Goal: Task Accomplishment & Management: Manage account settings

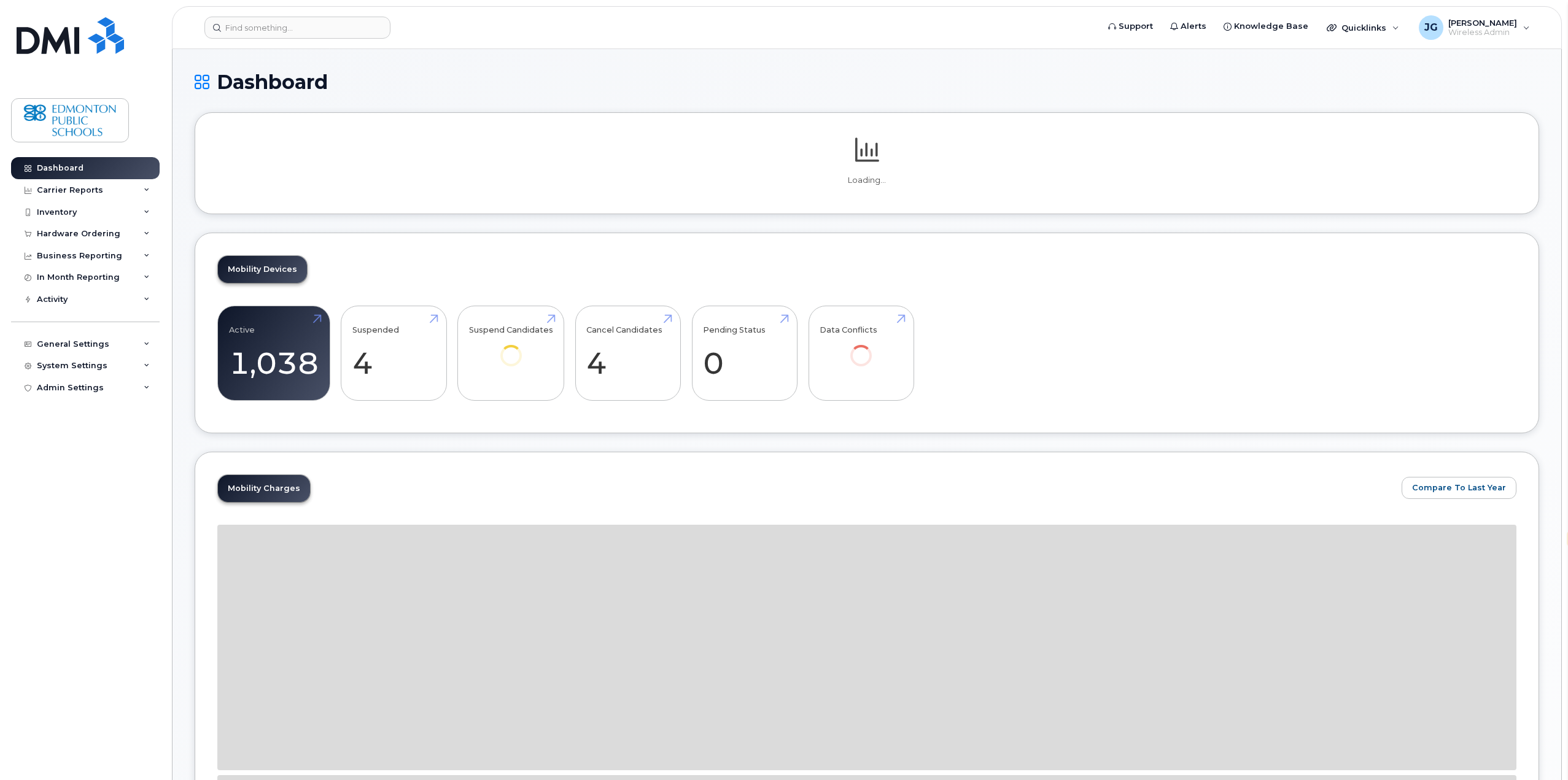
select select "en"
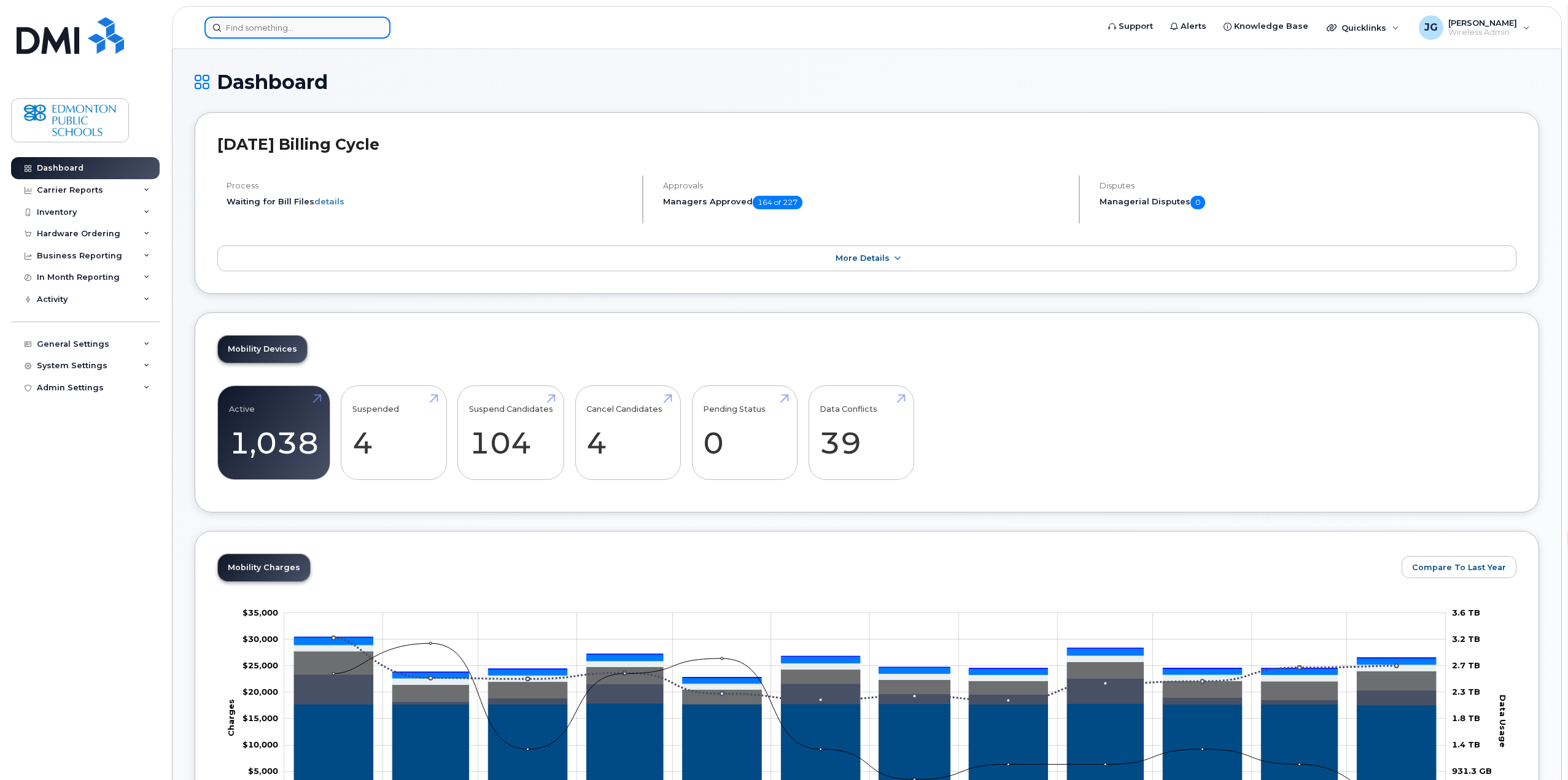
click at [300, 29] on input at bounding box center [297, 27] width 186 height 22
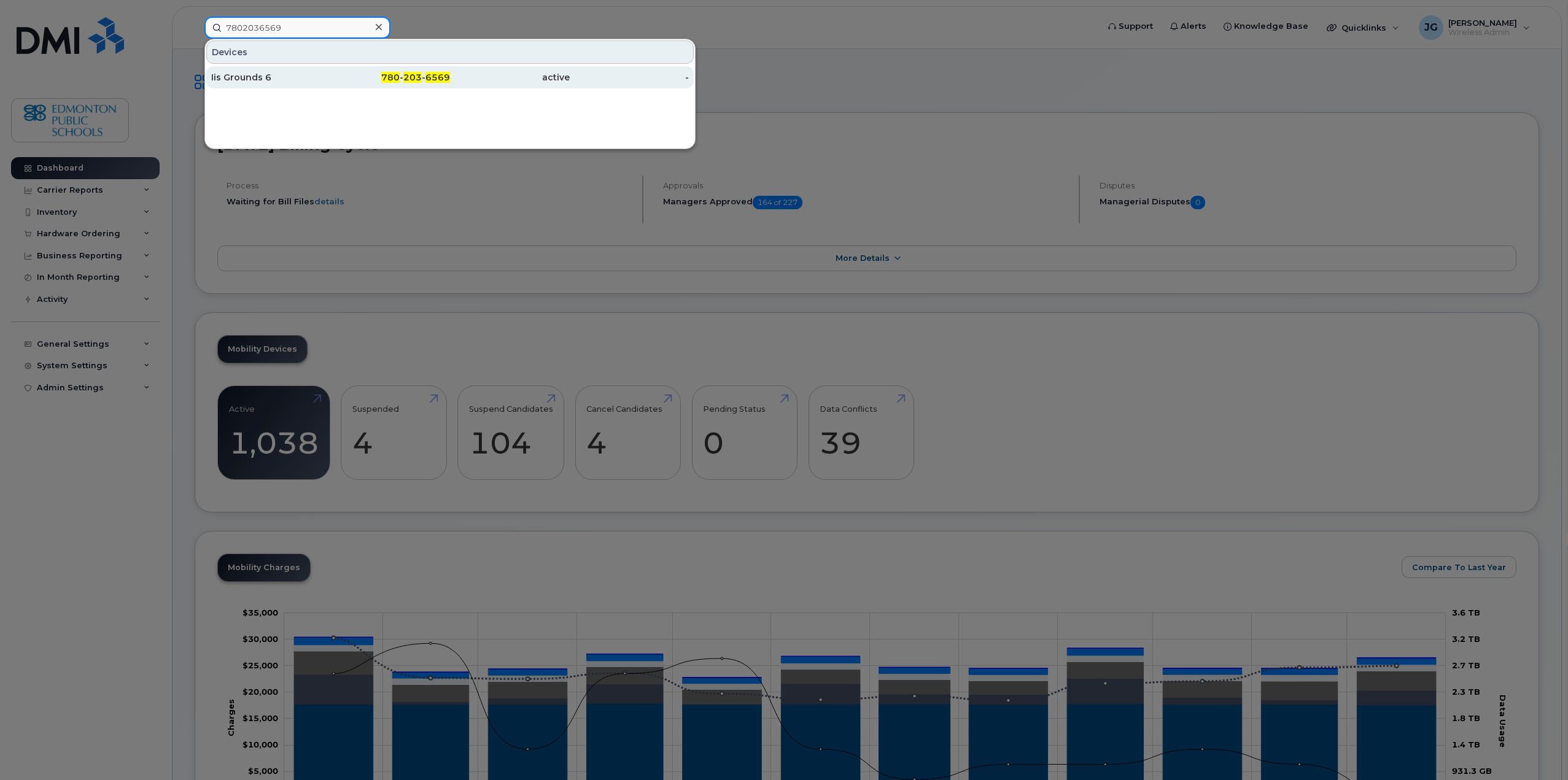
type input "7802036569"
click at [246, 74] on div "Iis Grounds 6" at bounding box center [271, 77] width 120 height 12
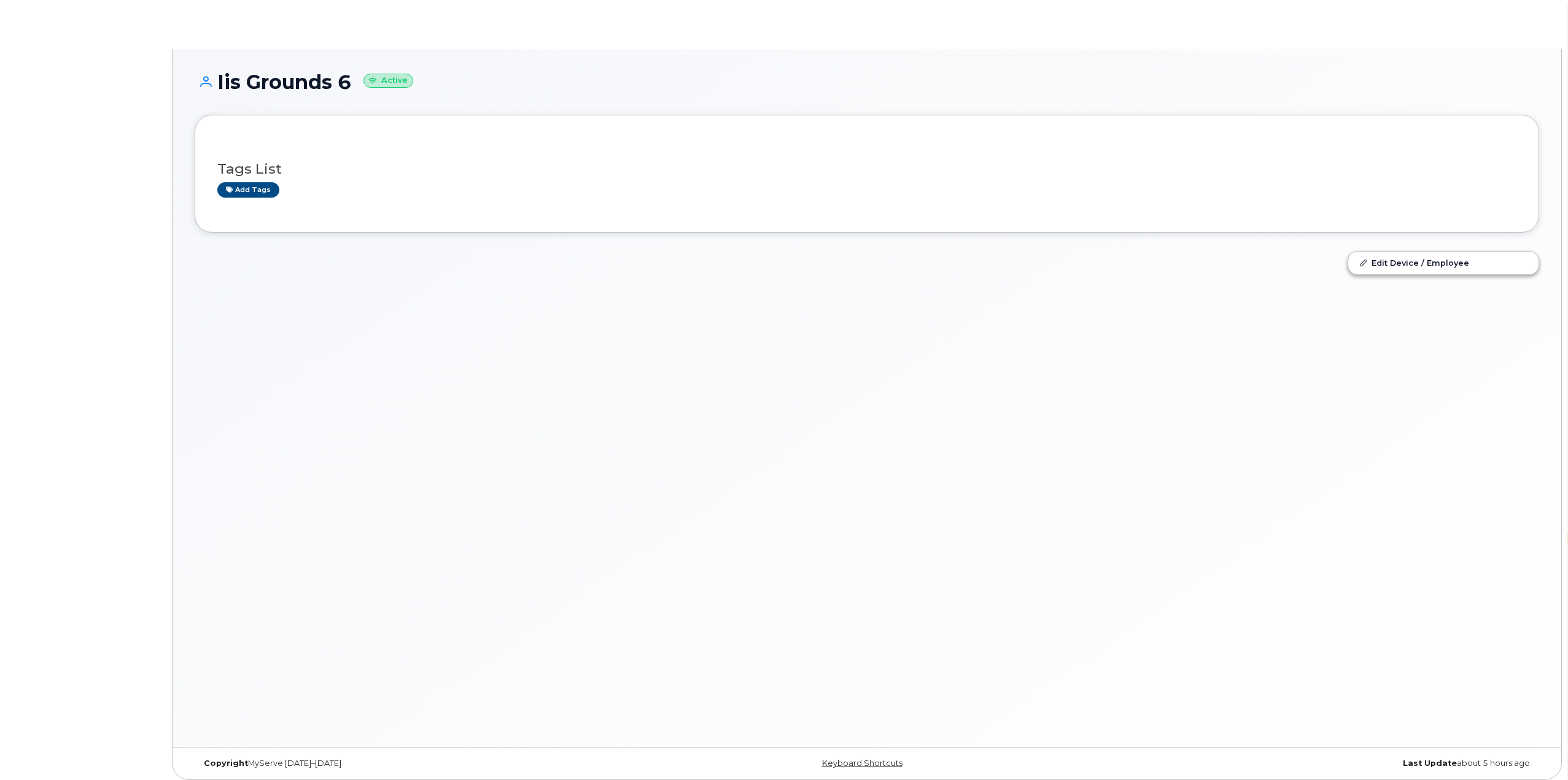
select select "en"
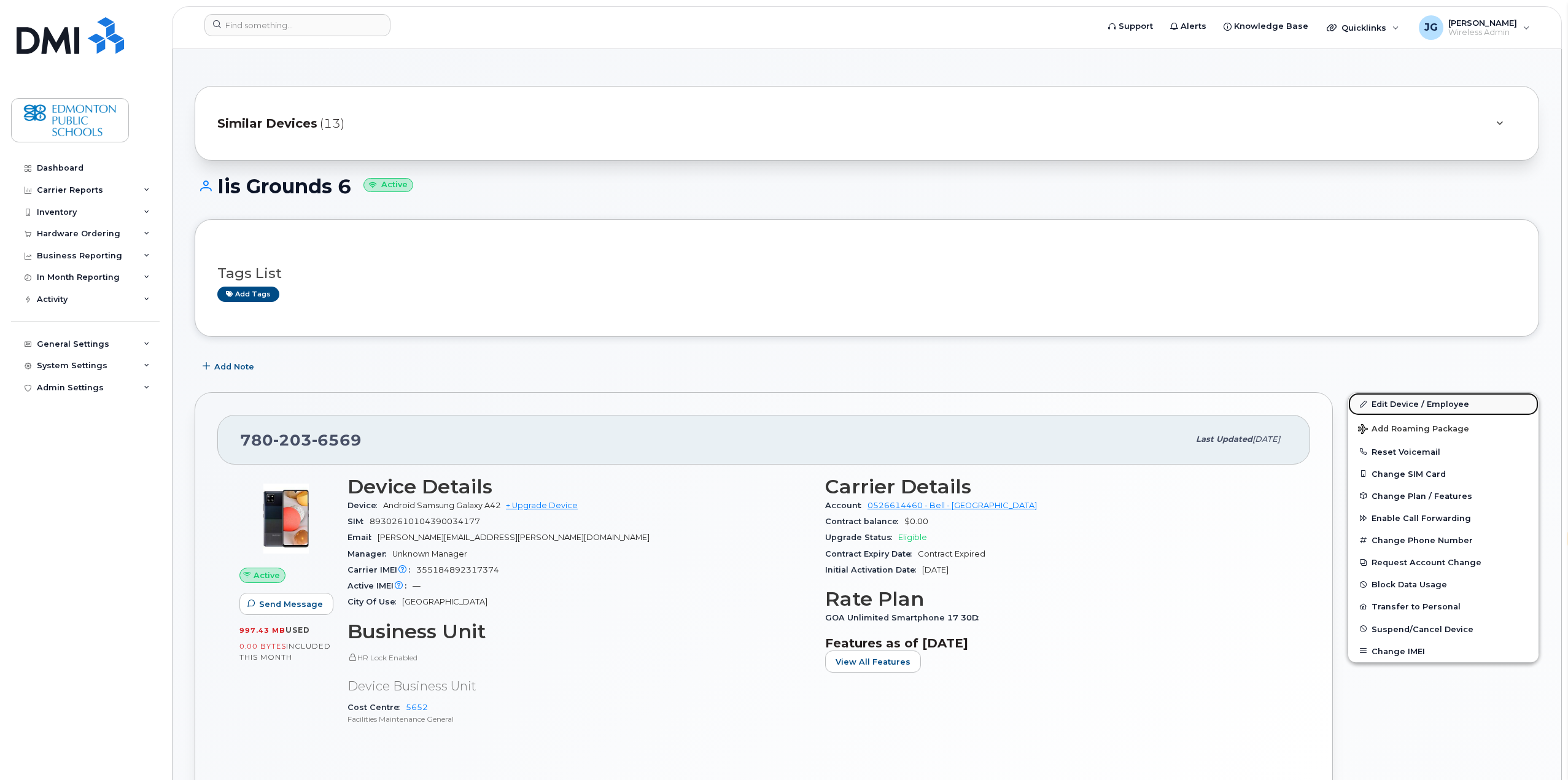
click at [1392, 404] on link "Edit Device / Employee" at bounding box center [1443, 404] width 190 height 22
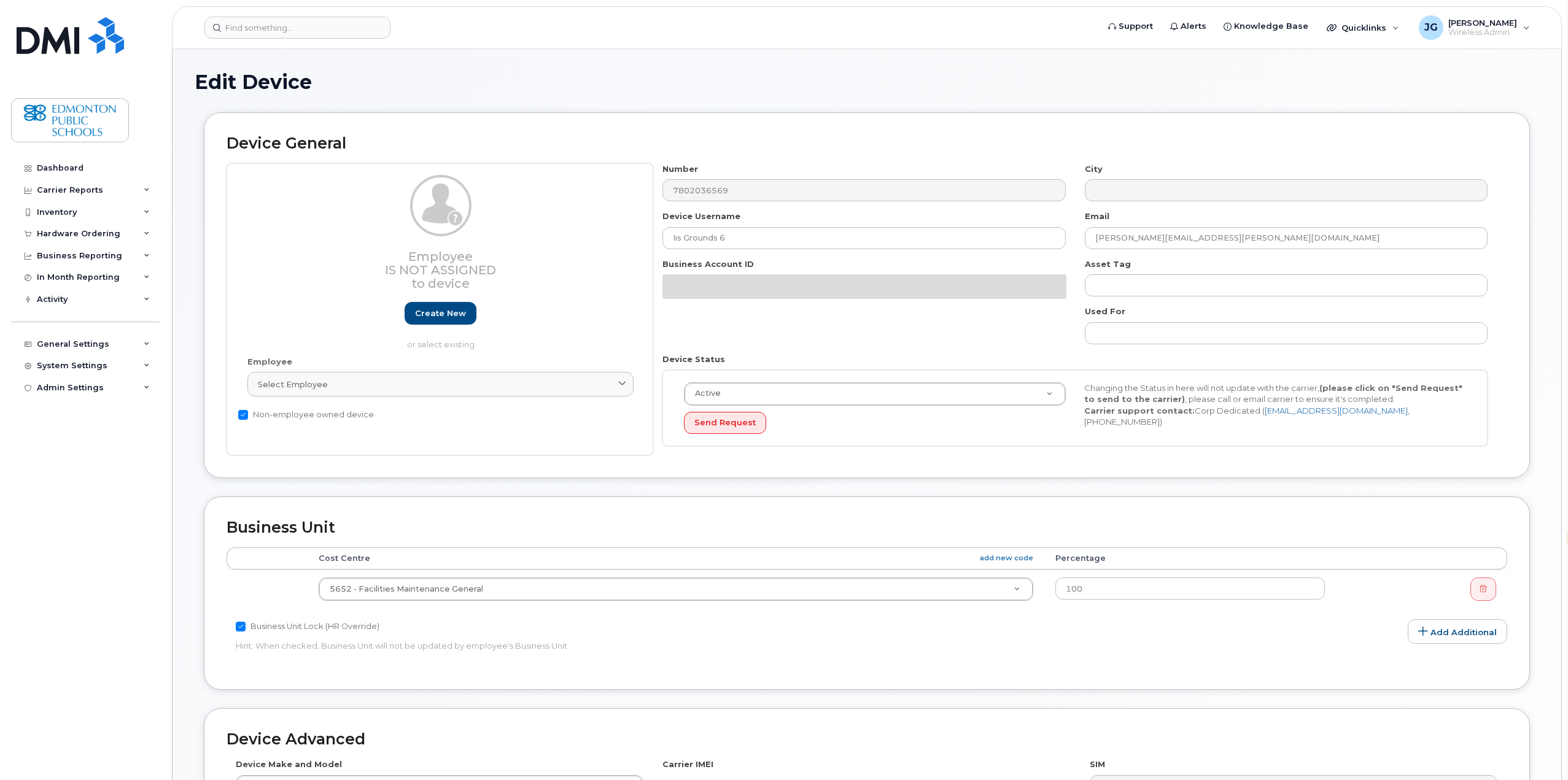
select select "en"
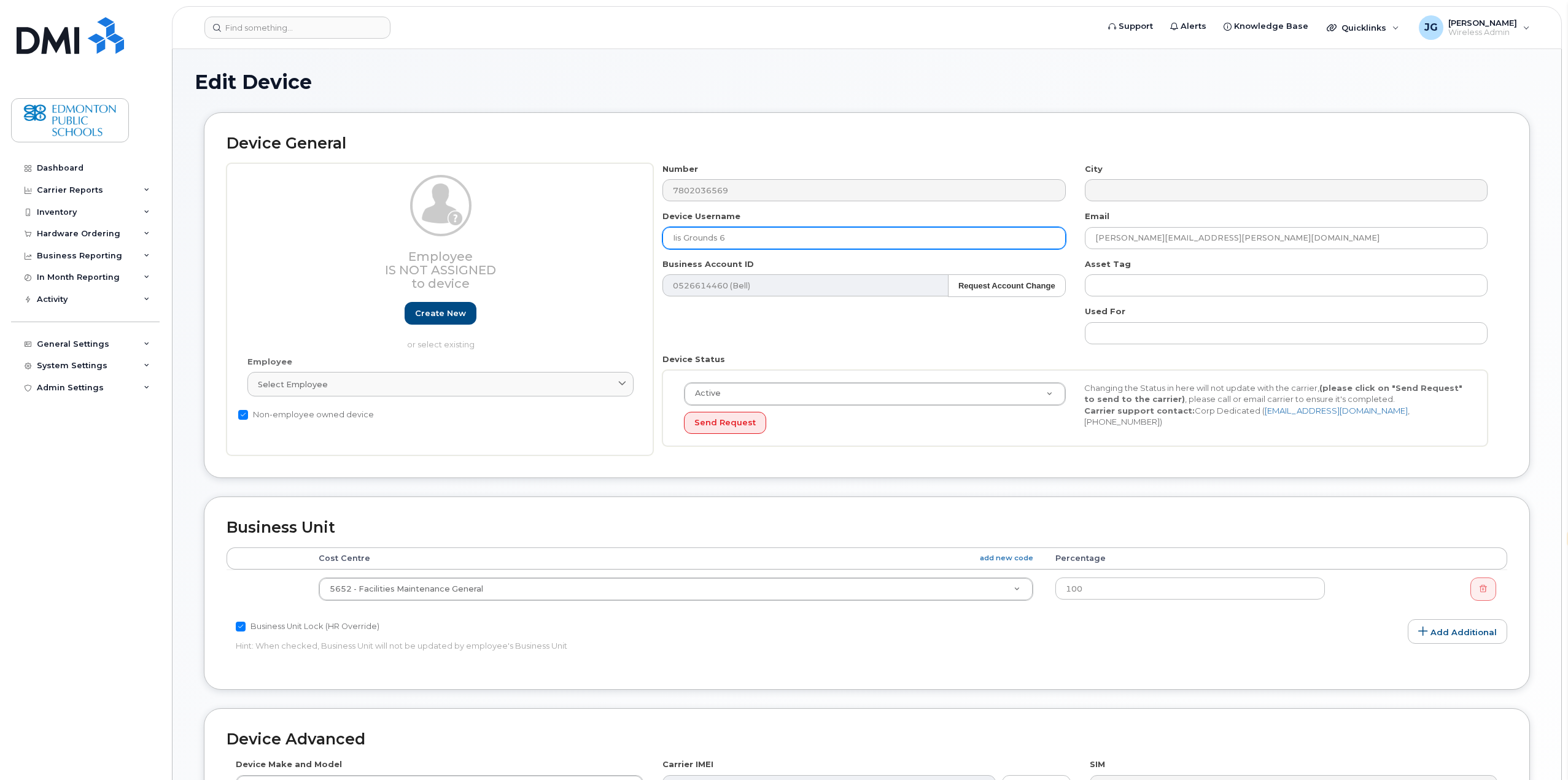
drag, startPoint x: 752, startPoint y: 236, endPoint x: 665, endPoint y: 241, distance: 87.1
click at [665, 241] on input "Iis Grounds 6" at bounding box center [863, 238] width 402 height 22
type input "[PERSON_NAME]"
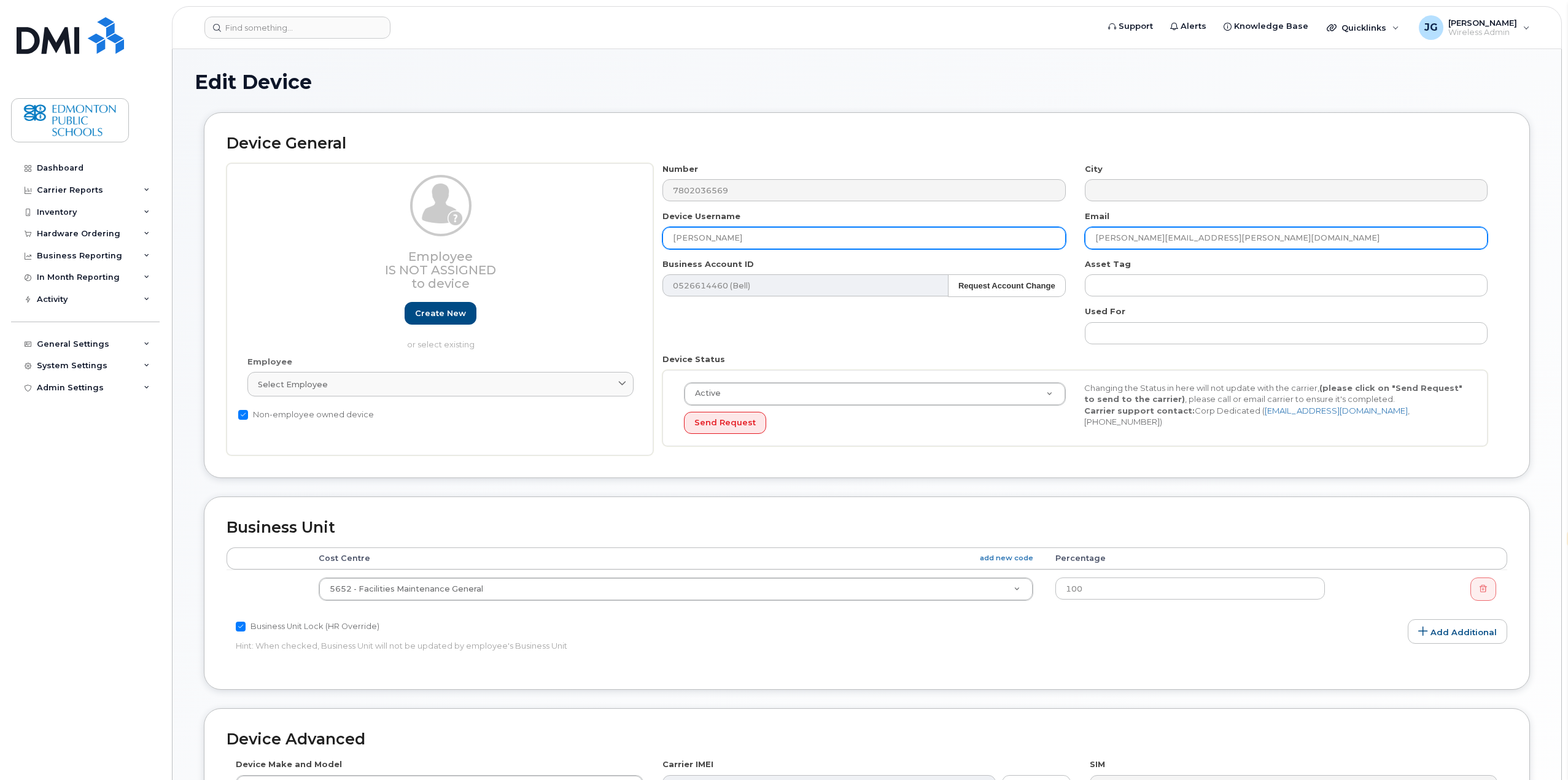
type input "Bernadette.Bangit@epsb.ca"
type input "Saving..."
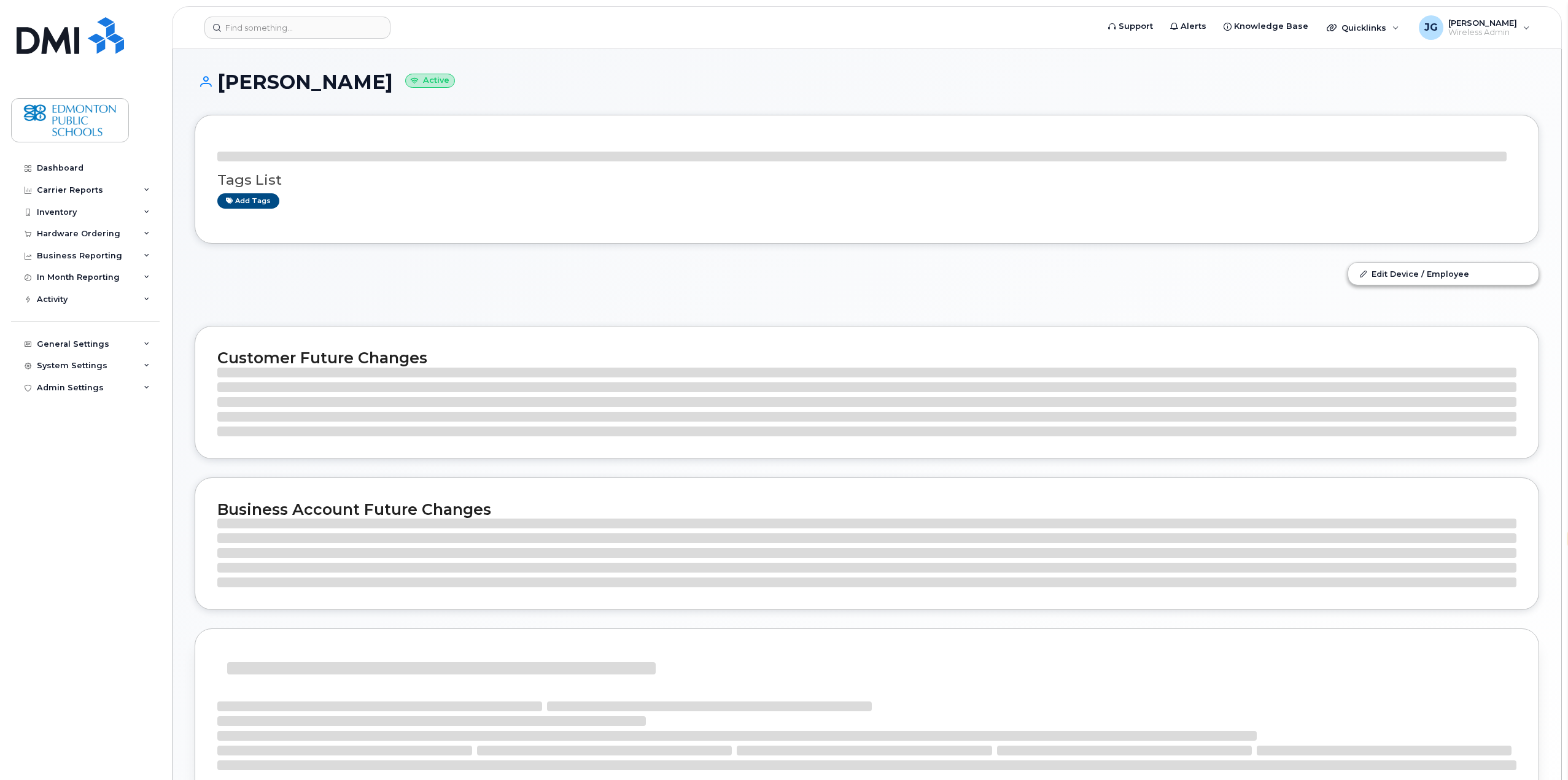
select select "en"
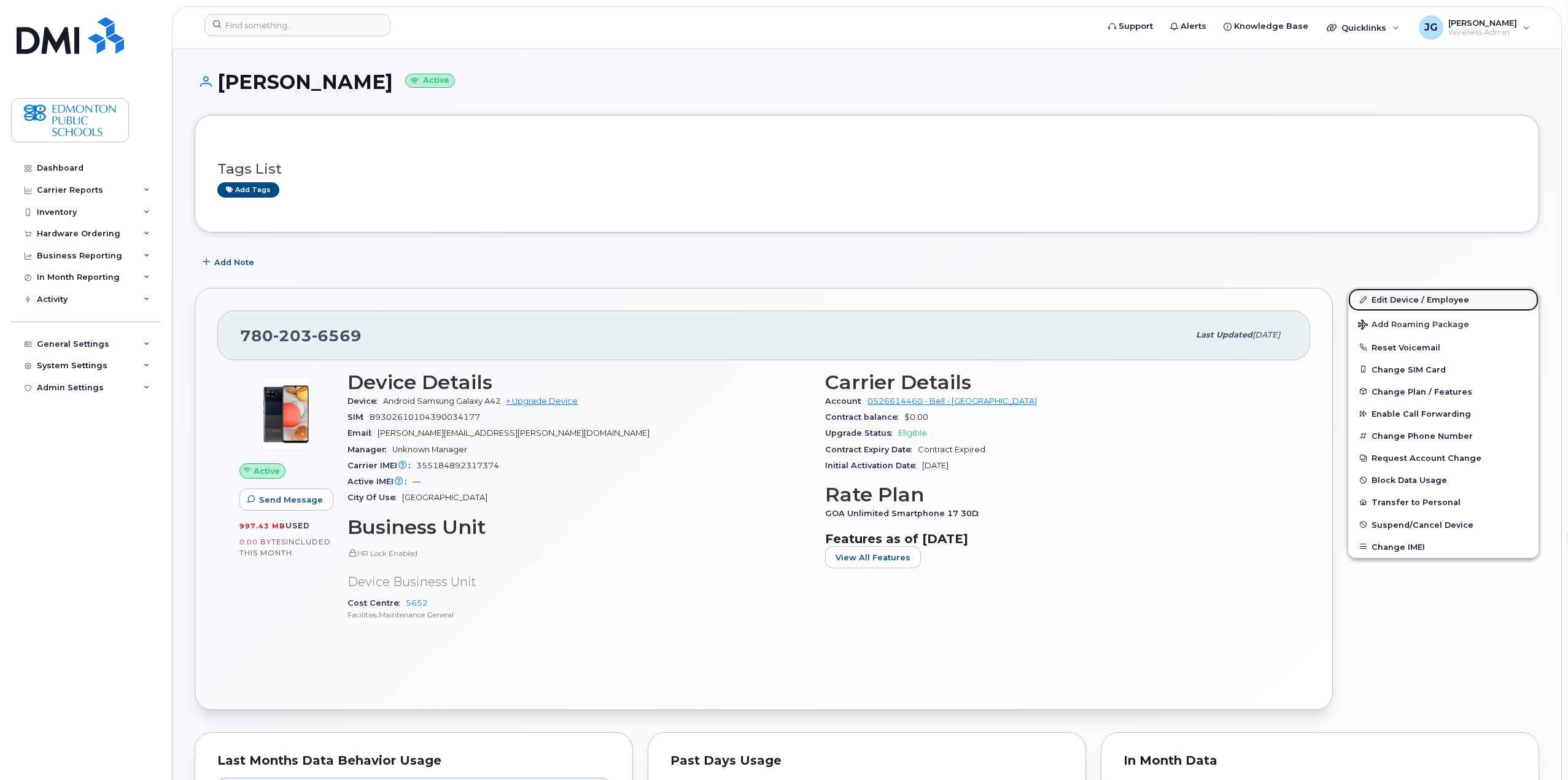
click at [1419, 300] on link "Edit Device / Employee" at bounding box center [1443, 300] width 190 height 22
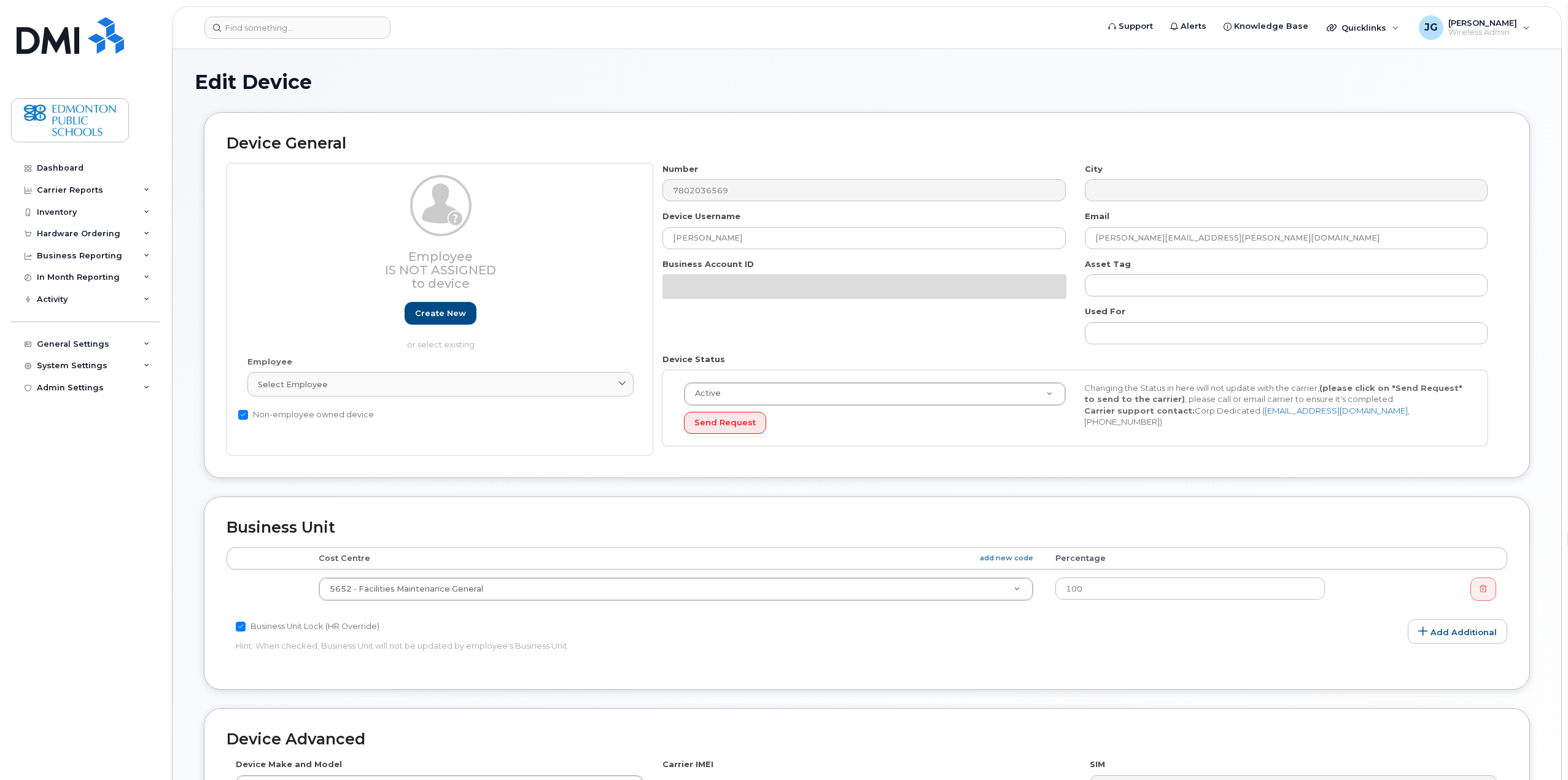
select select "en"
click at [446, 316] on link "Create new" at bounding box center [440, 313] width 72 height 23
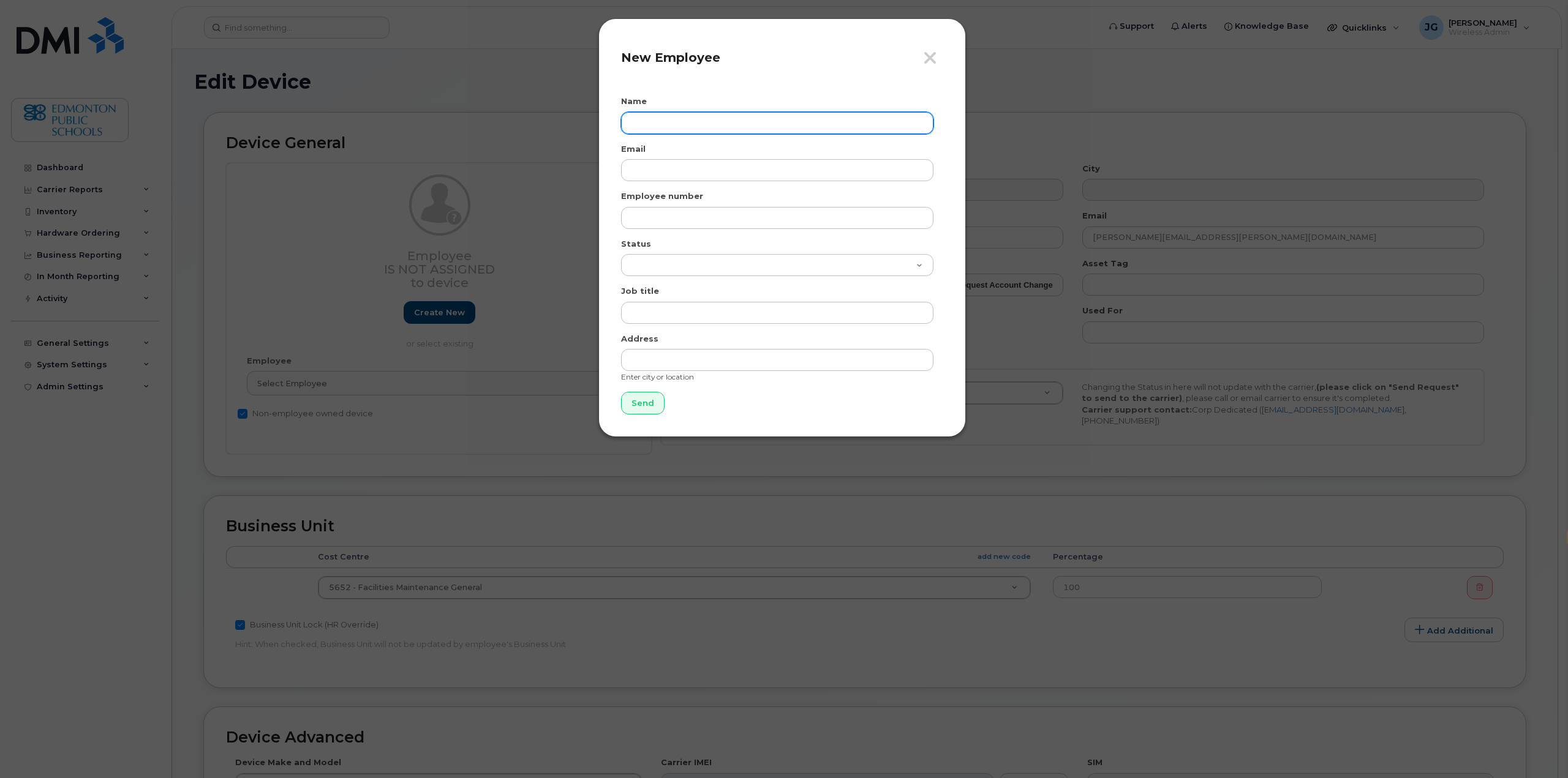
click at [667, 123] on input "text" at bounding box center [778, 123] width 313 height 22
type input "Bernadette Bangit"
type input "bernadette.bangit@epsb.ca"
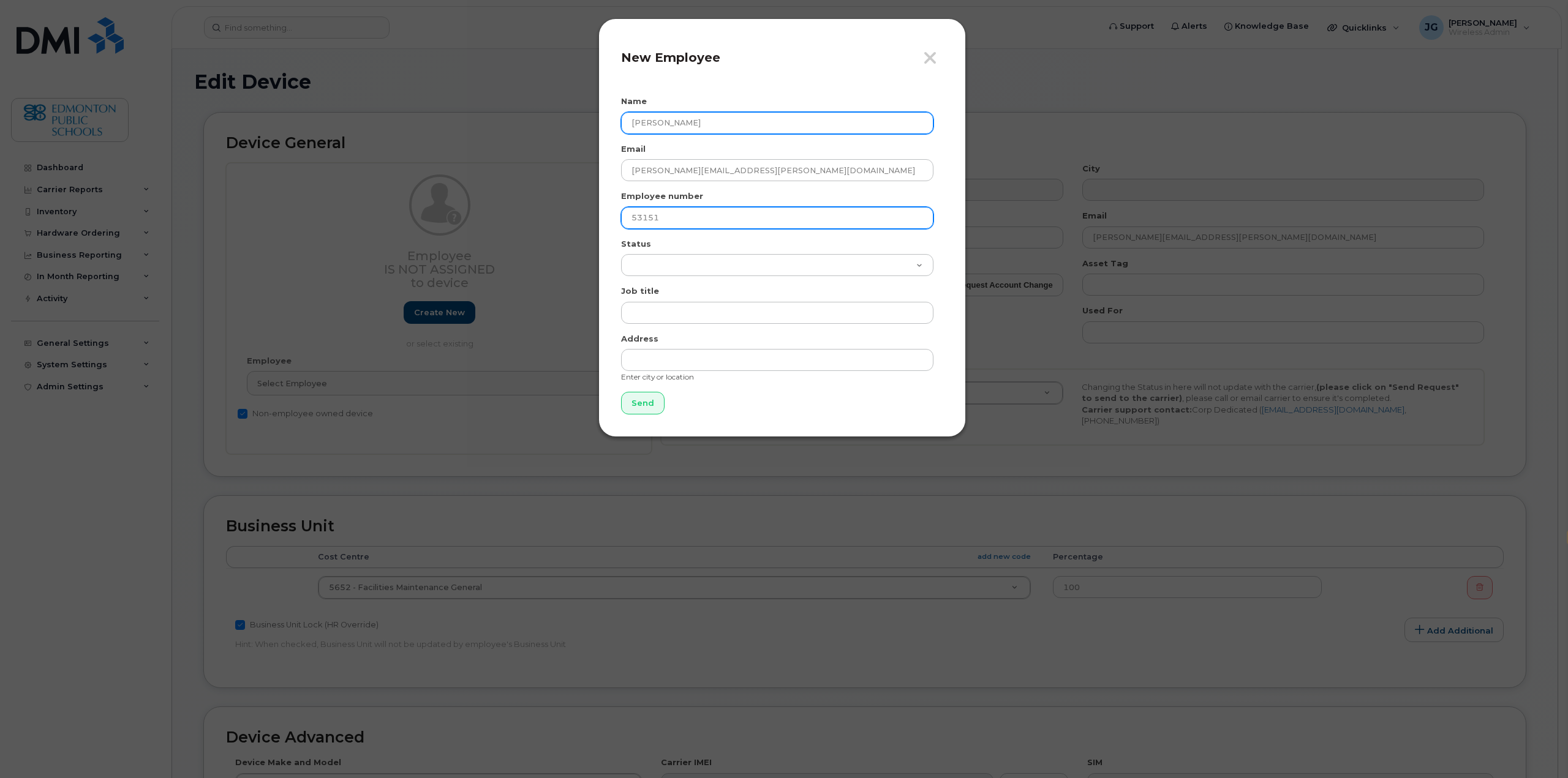
type input "53151"
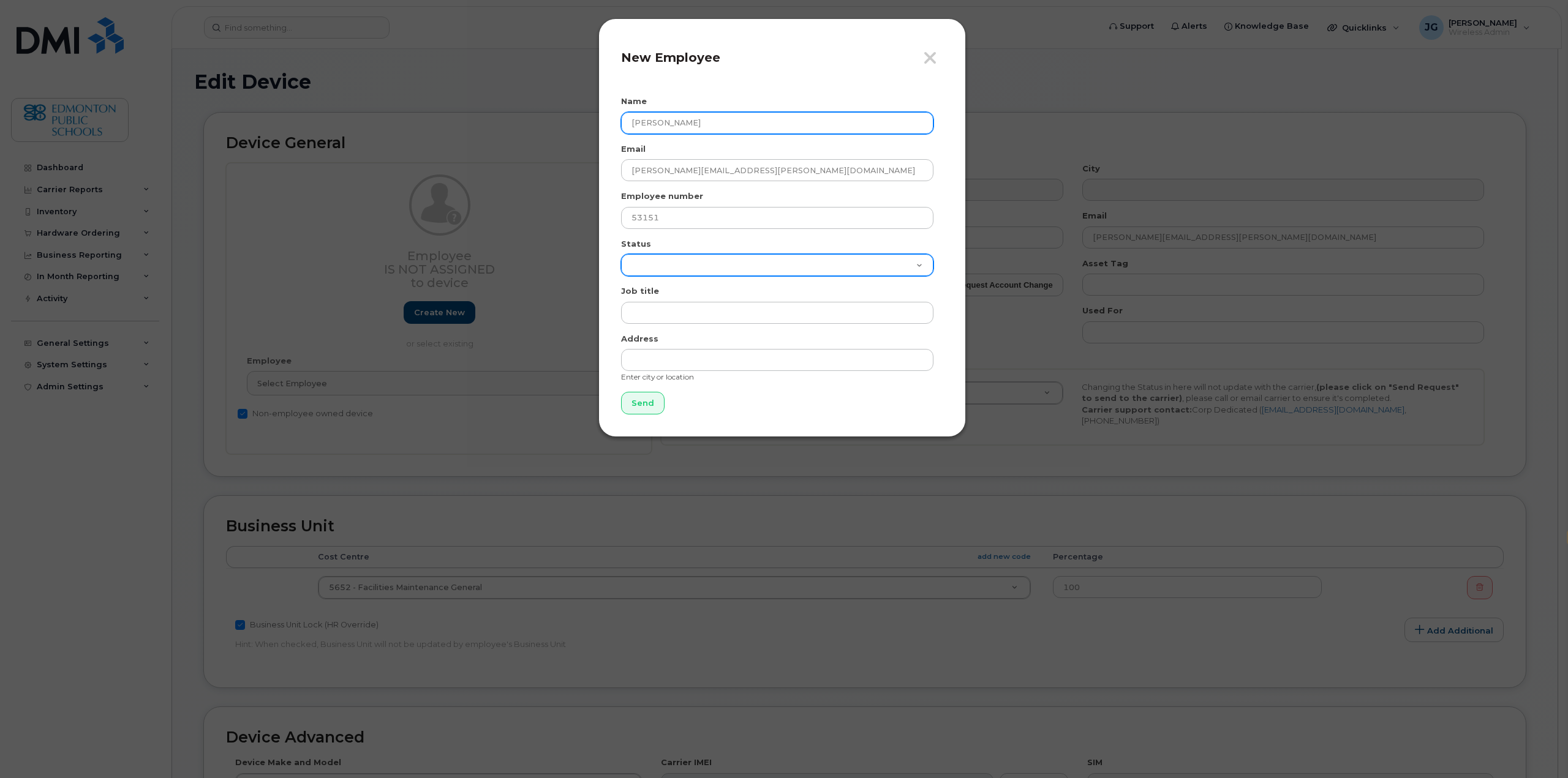
select select "active"
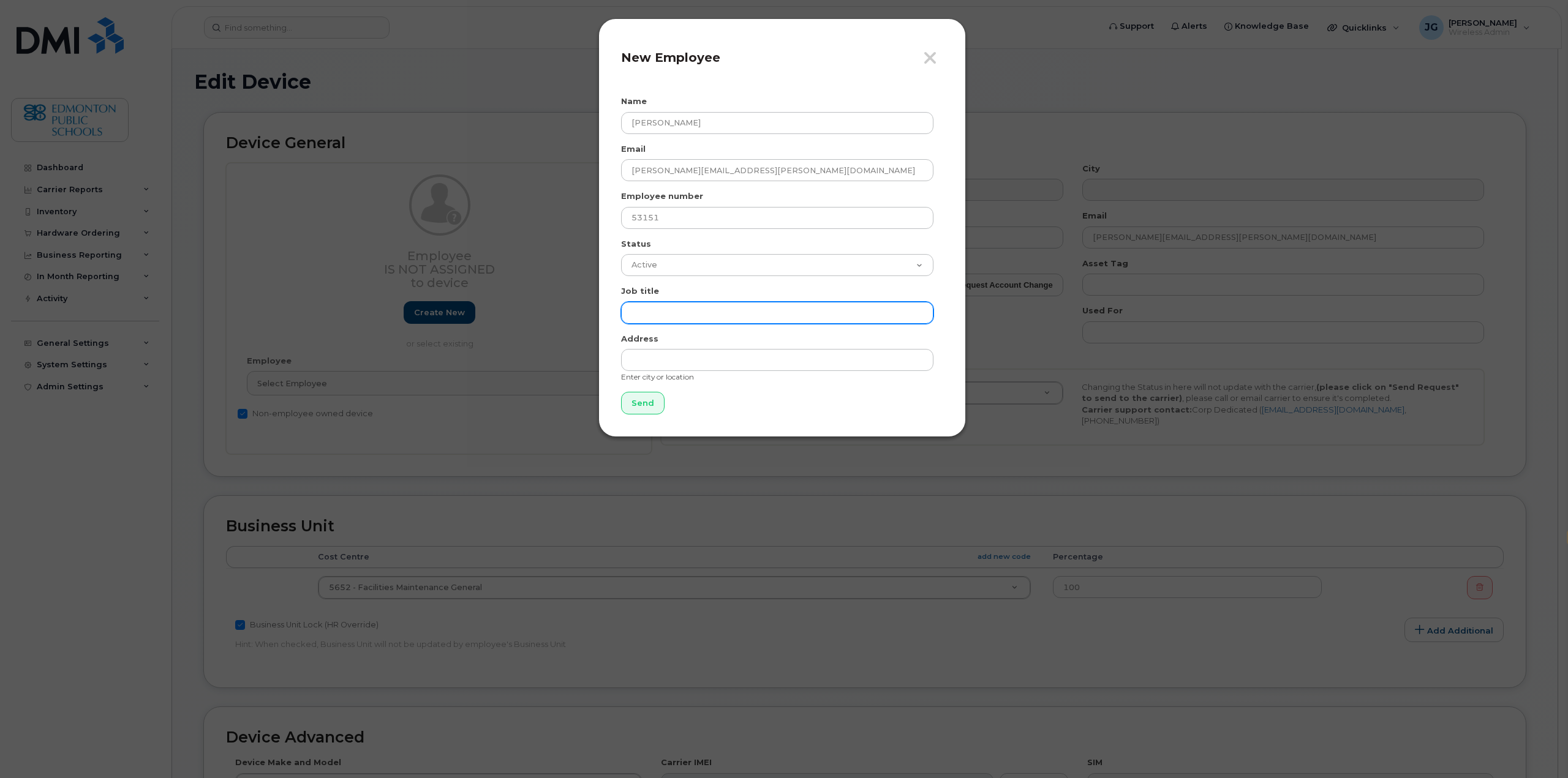
click at [689, 315] on input "text" at bounding box center [778, 313] width 313 height 22
type input "Project Manager"
click at [642, 409] on input "Send" at bounding box center [643, 403] width 44 height 23
type input "Send"
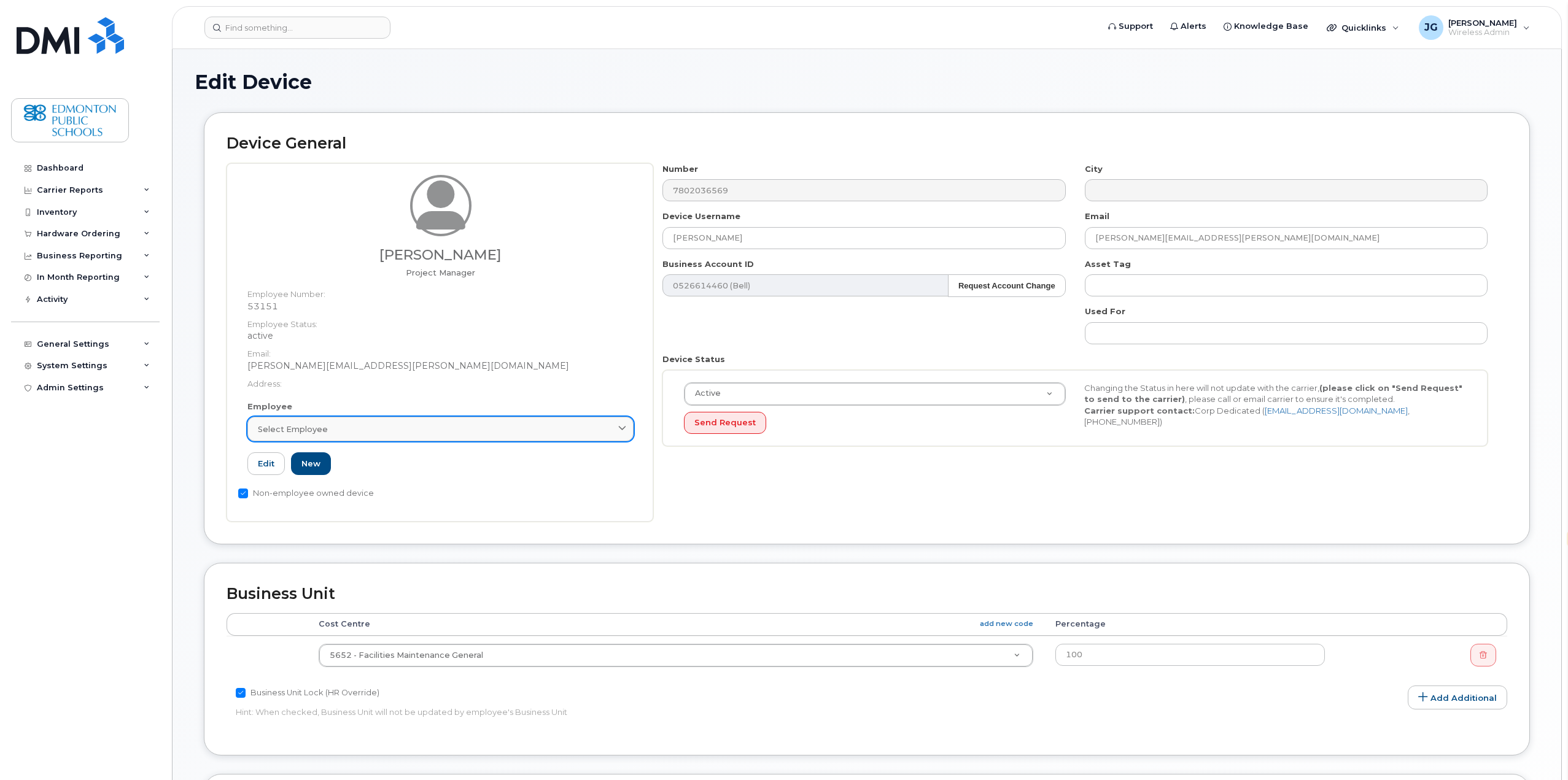
click at [617, 429] on span at bounding box center [623, 430] width 12 height 12
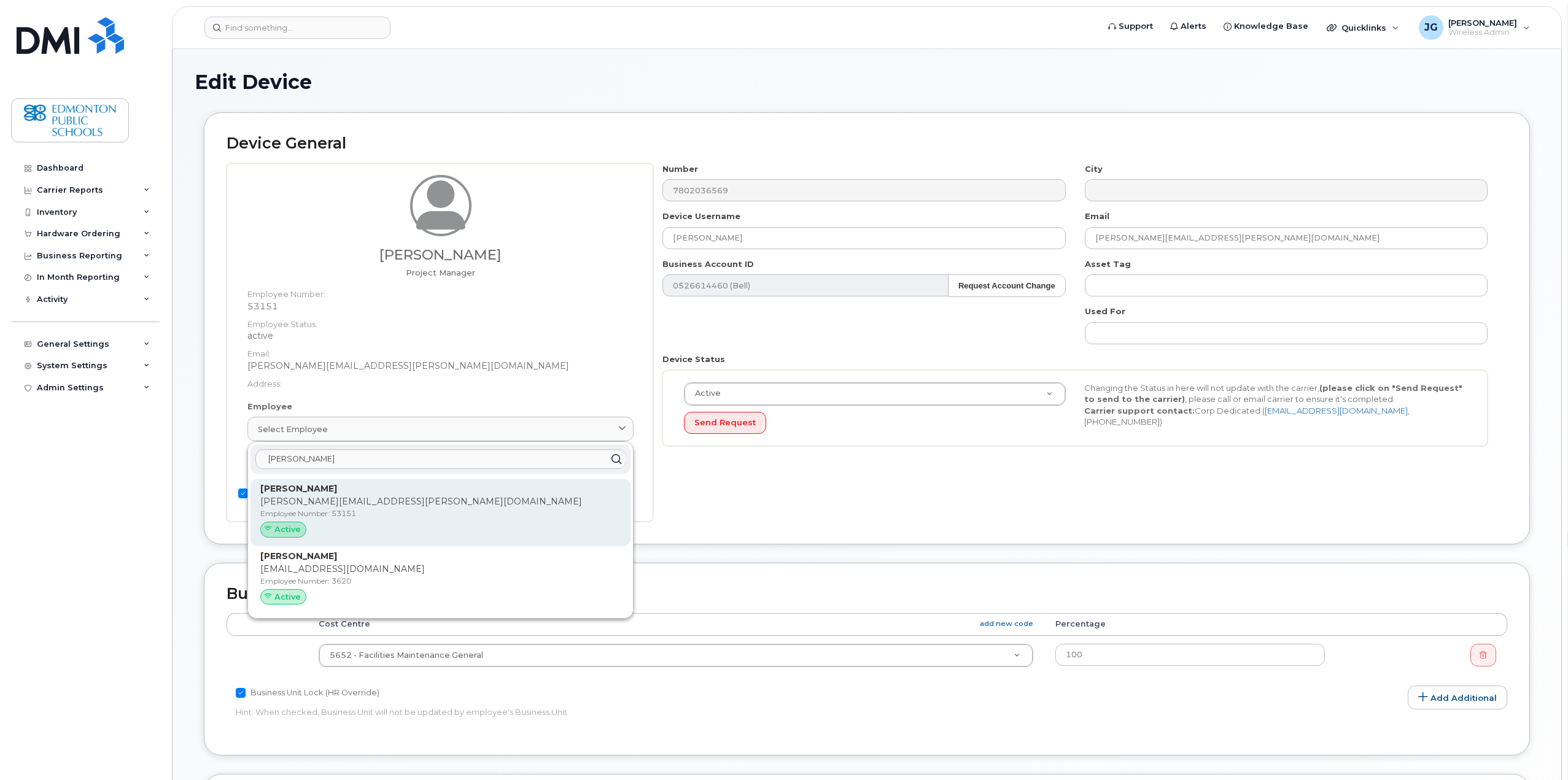
type input "bernade"
click at [325, 491] on strong "[PERSON_NAME]" at bounding box center [299, 488] width 77 height 11
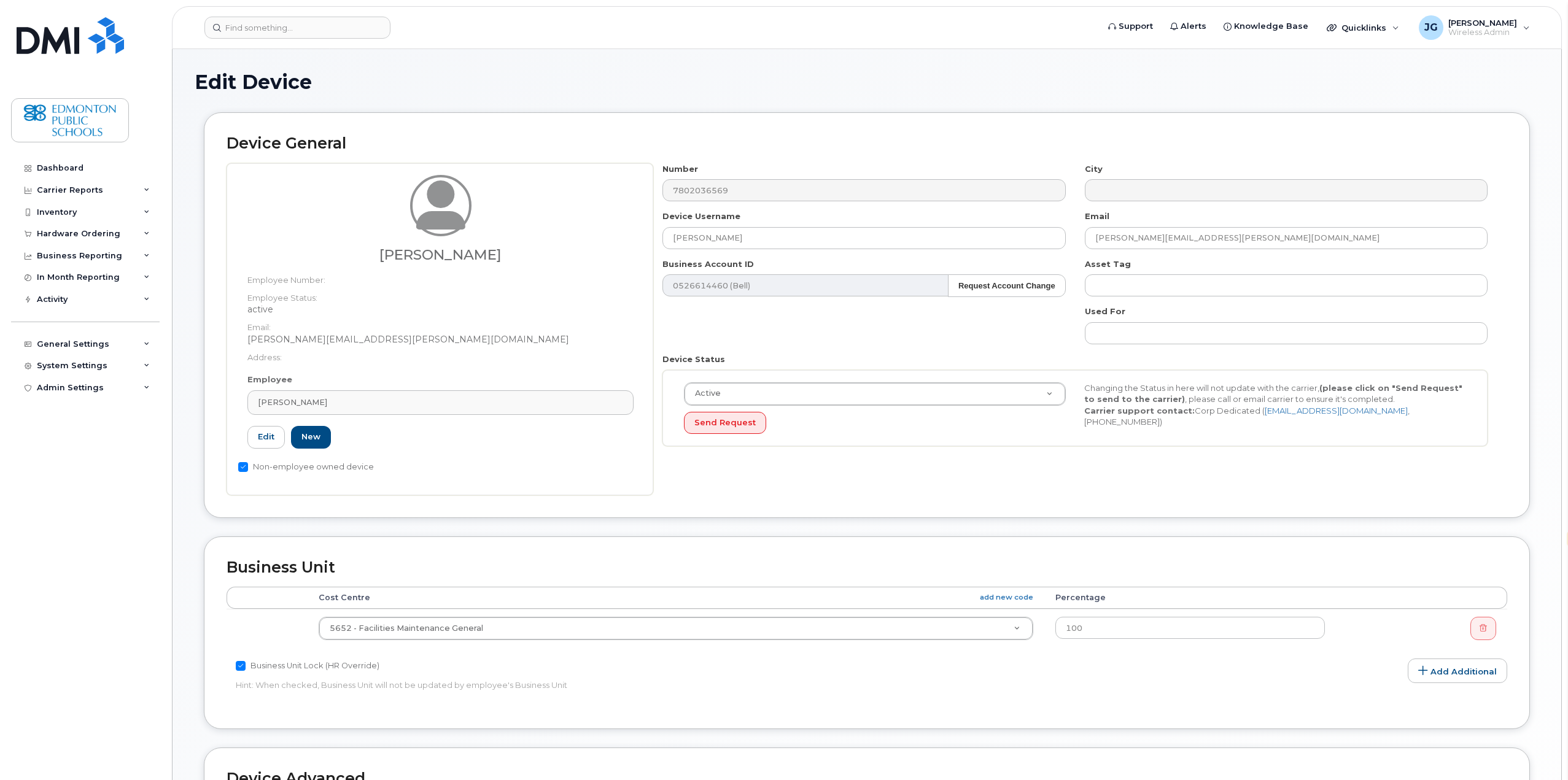
type input "53151"
type input "[PERSON_NAME][EMAIL_ADDRESS][PERSON_NAME][DOMAIN_NAME]"
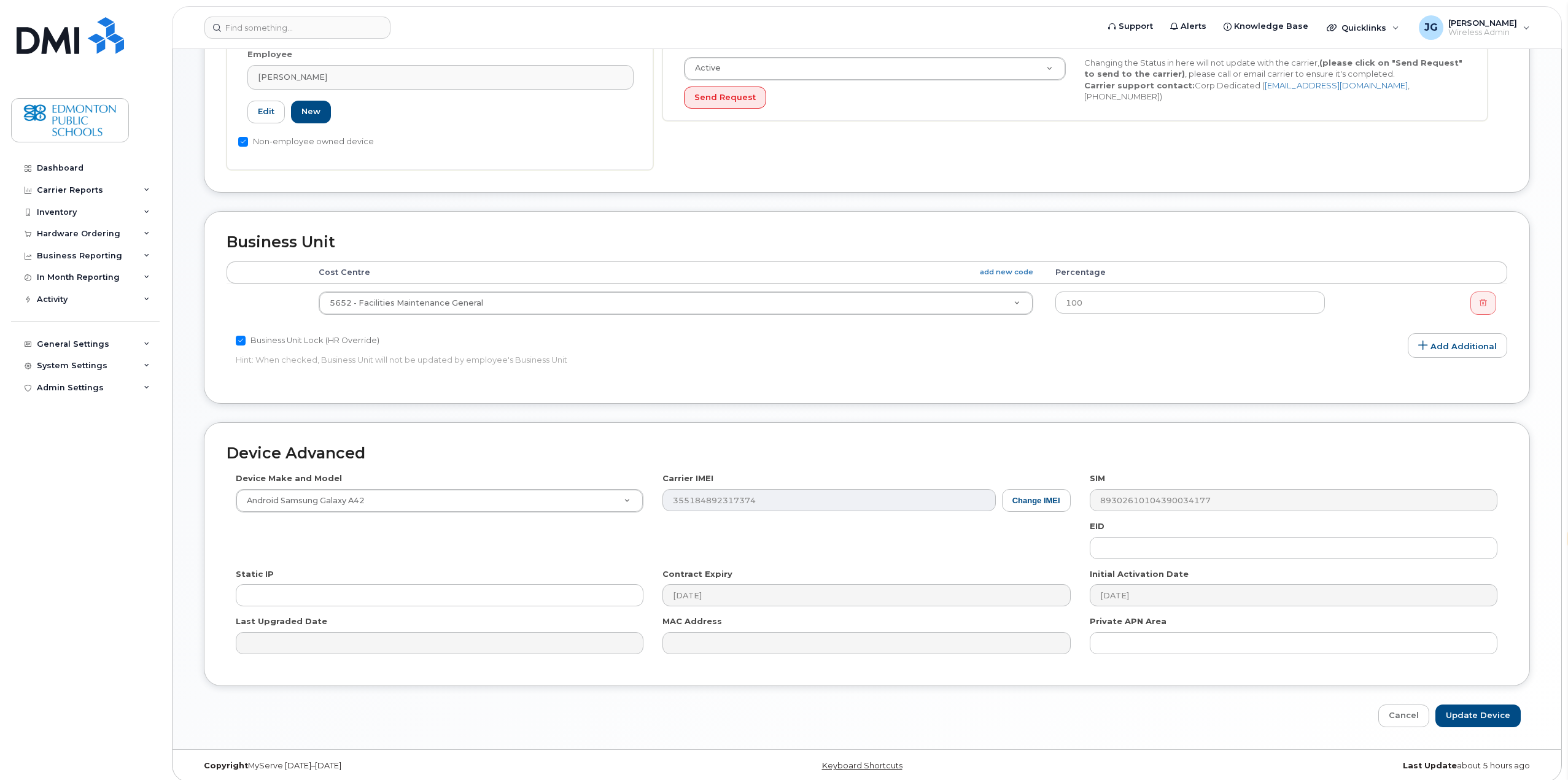
scroll to position [334, 0]
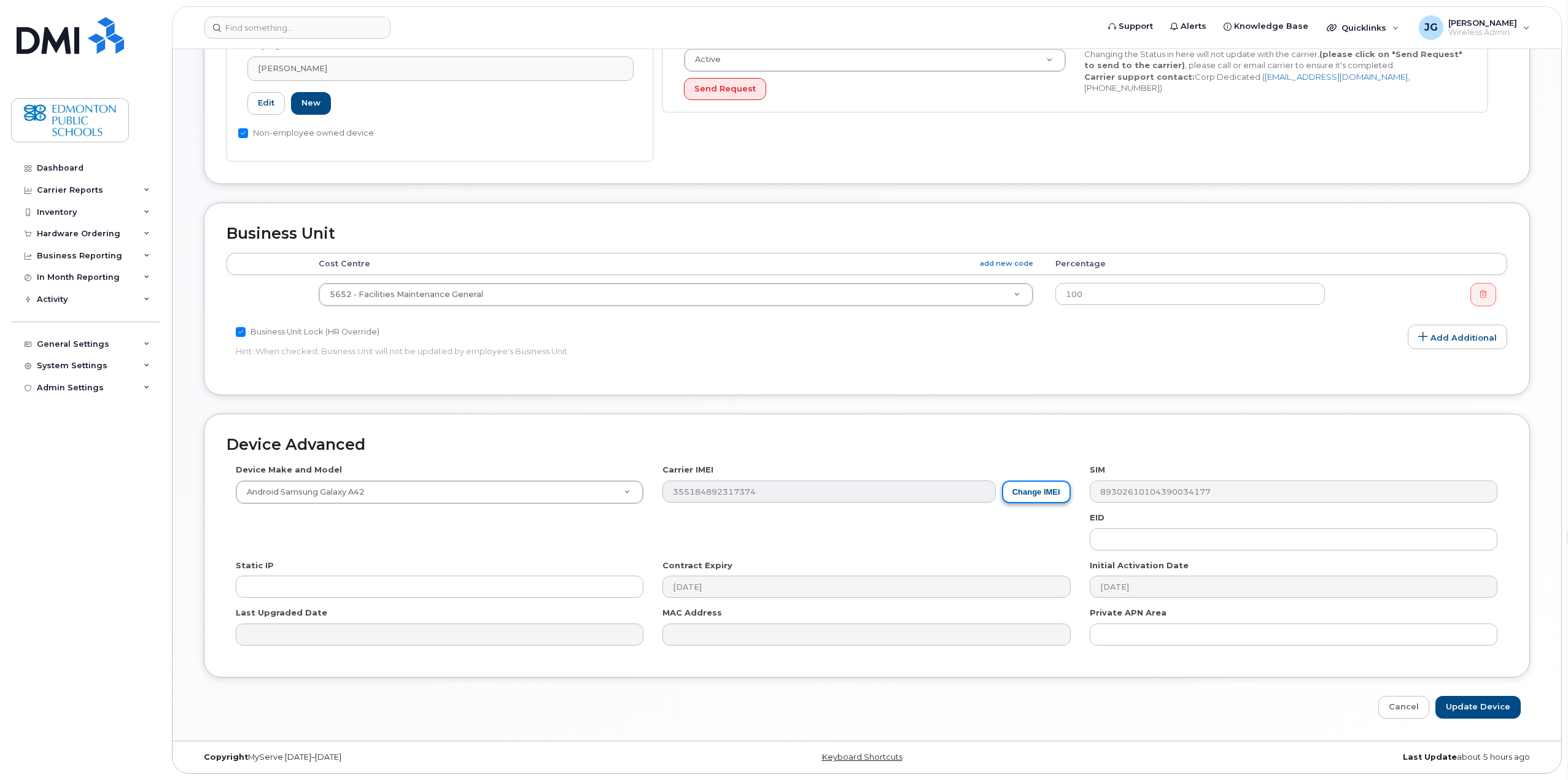
click at [1034, 492] on button "Change IMEI" at bounding box center [1036, 491] width 69 height 23
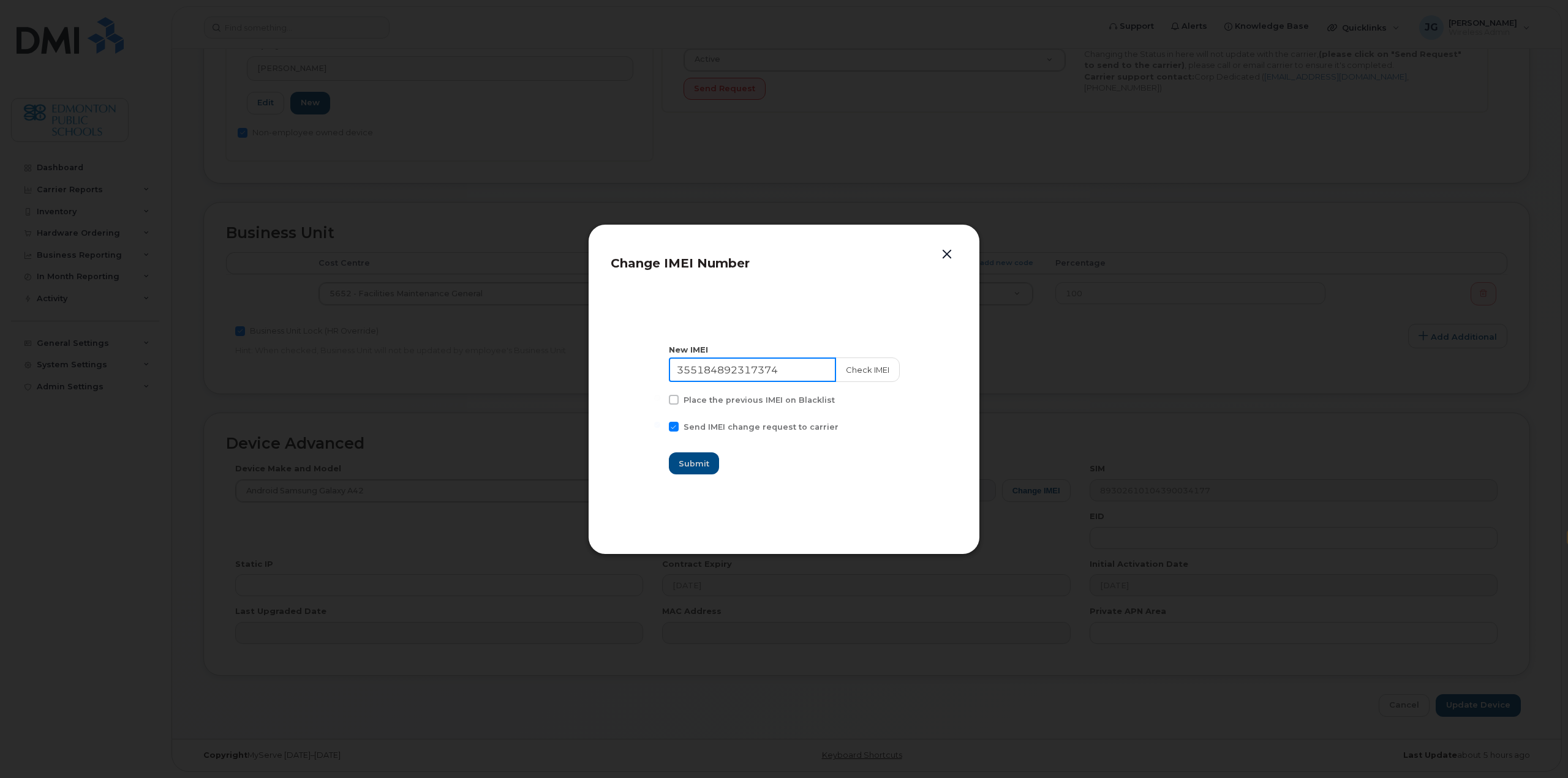
drag, startPoint x: 802, startPoint y: 375, endPoint x: 617, endPoint y: 386, distance: 185.3
click at [617, 386] on section "New IMEI 355184892317374 Check IMEI Place the previous IMEI on Blacklist Send I…" at bounding box center [784, 409] width 347 height 245
paste input "4965916105527"
type input "354965916105527"
click at [862, 373] on button "Check IMEI" at bounding box center [866, 370] width 64 height 25
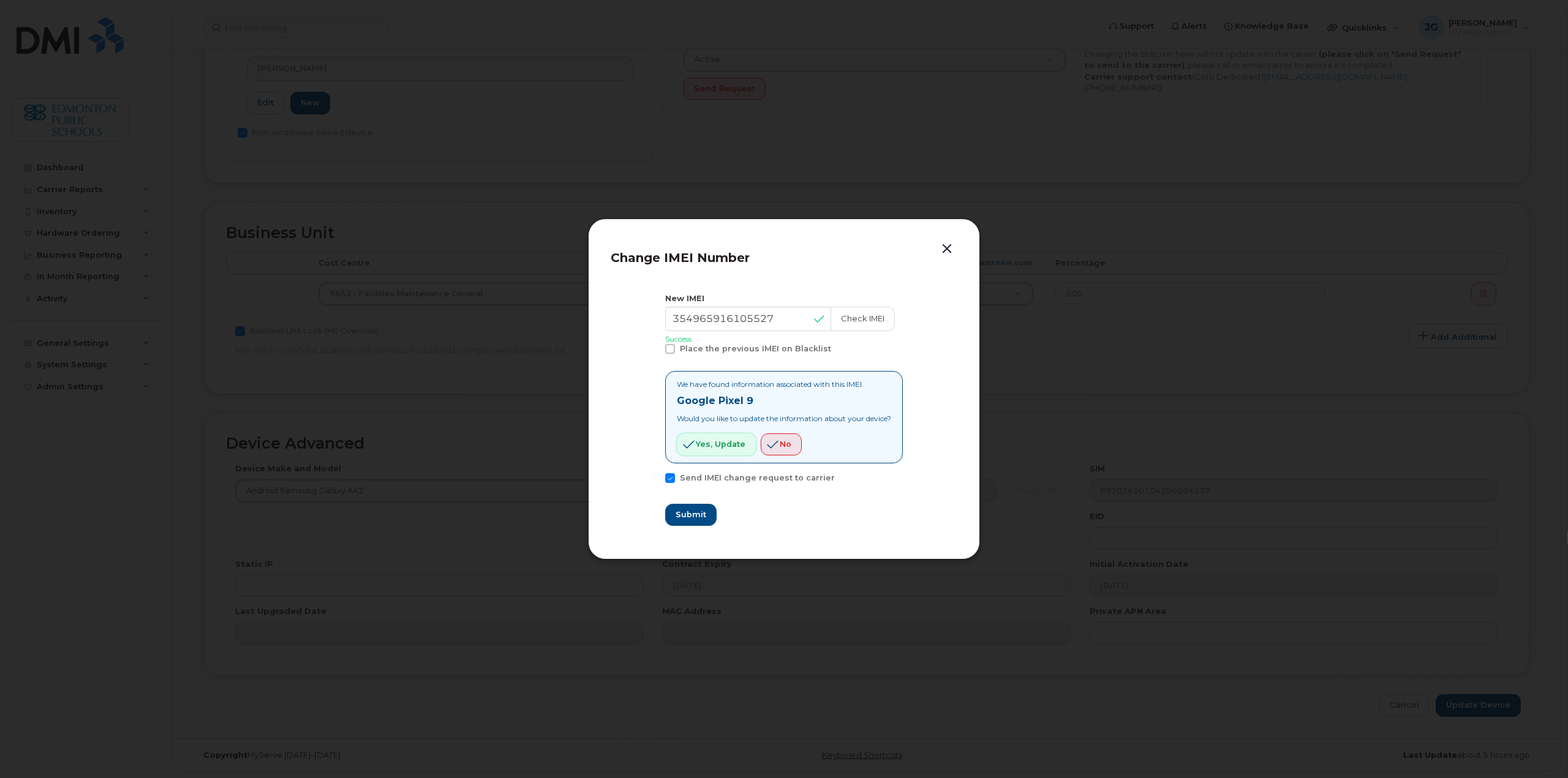
click at [726, 450] on span "Yes, update" at bounding box center [720, 444] width 50 height 12
click at [699, 517] on span "Submit" at bounding box center [690, 515] width 31 height 12
type input "354965916105527"
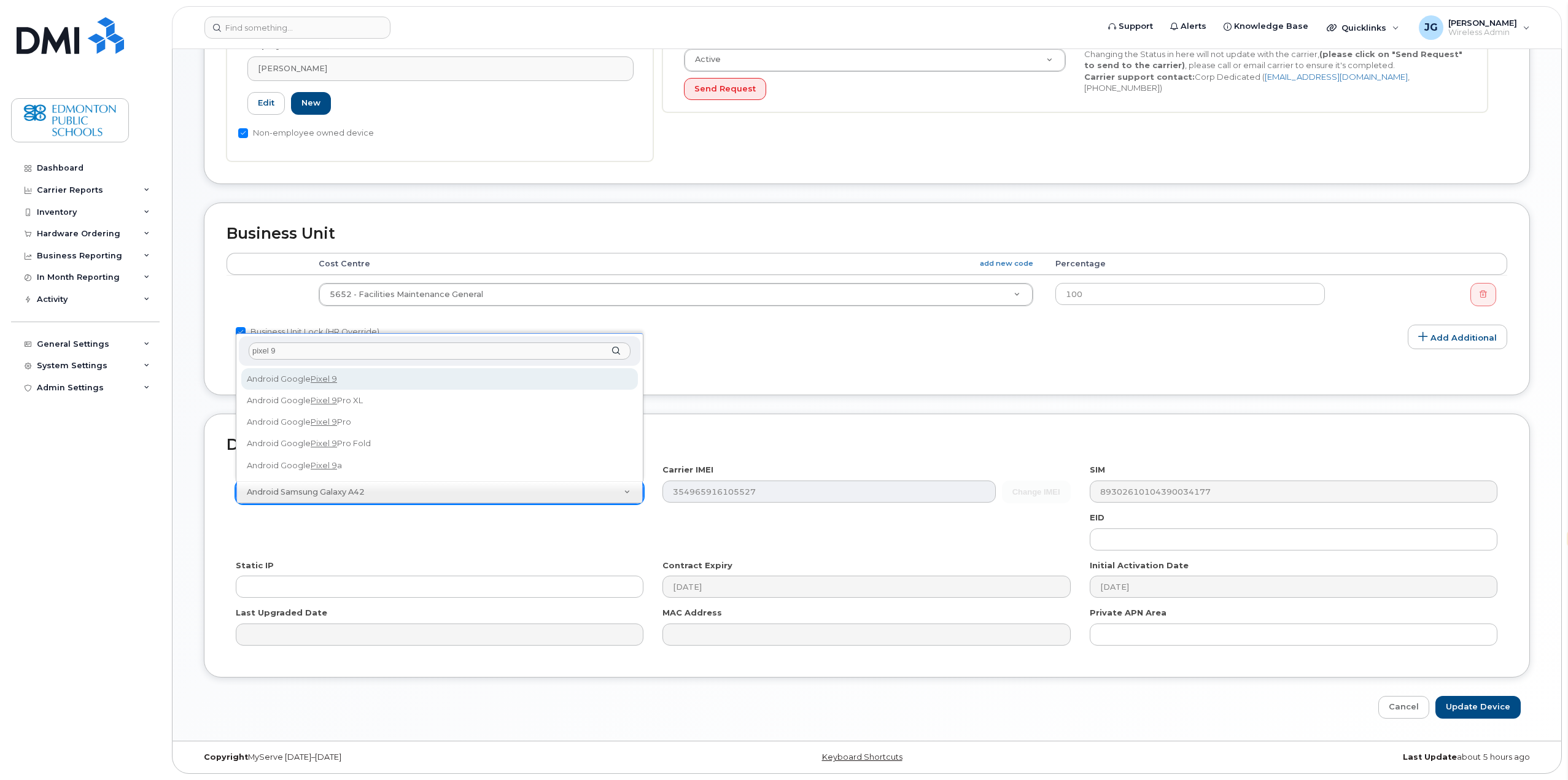
type input "pixel 9"
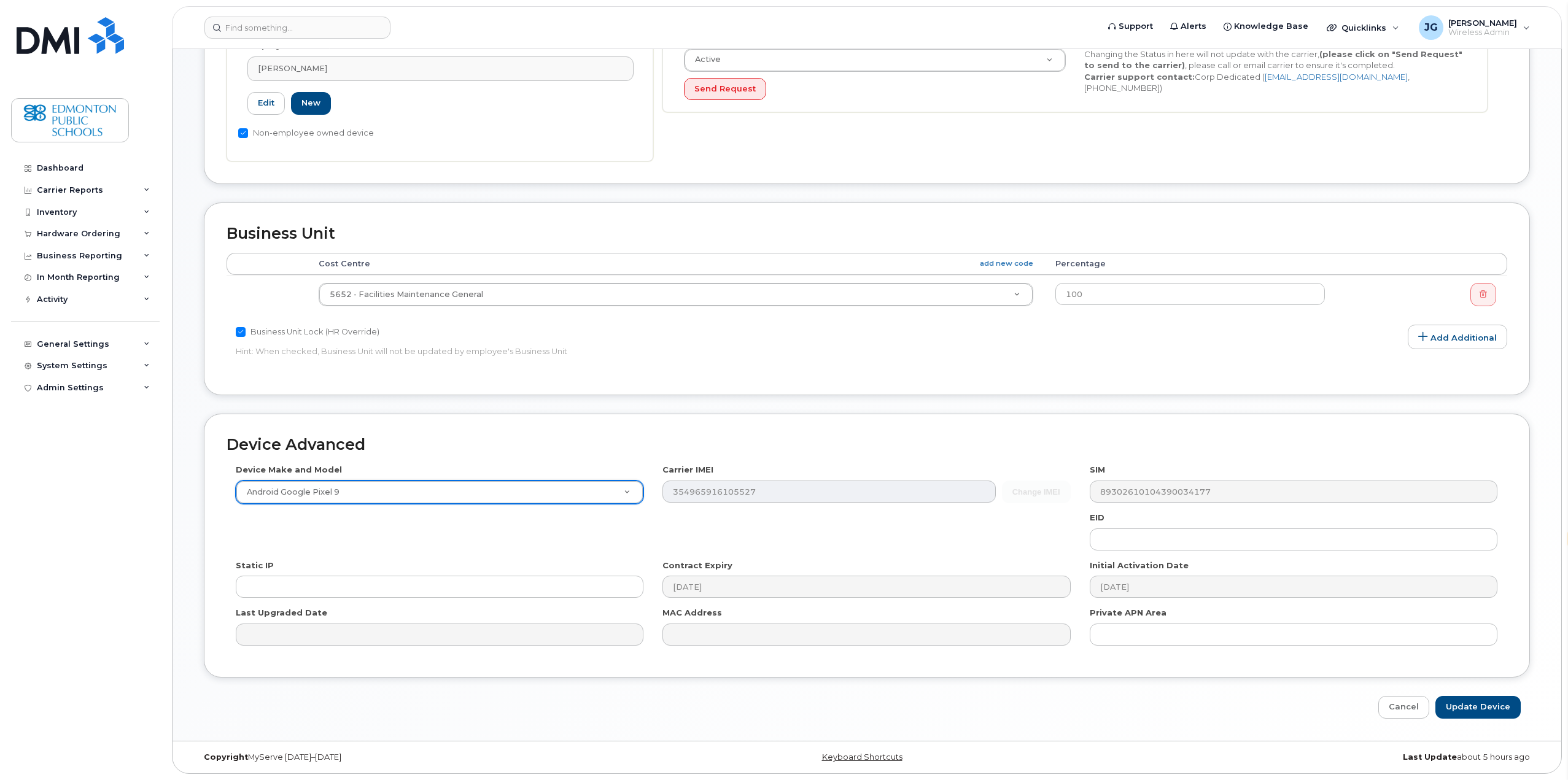
select select "3203"
click at [1481, 703] on input "Update Device" at bounding box center [1478, 707] width 86 height 23
type input "Saving..."
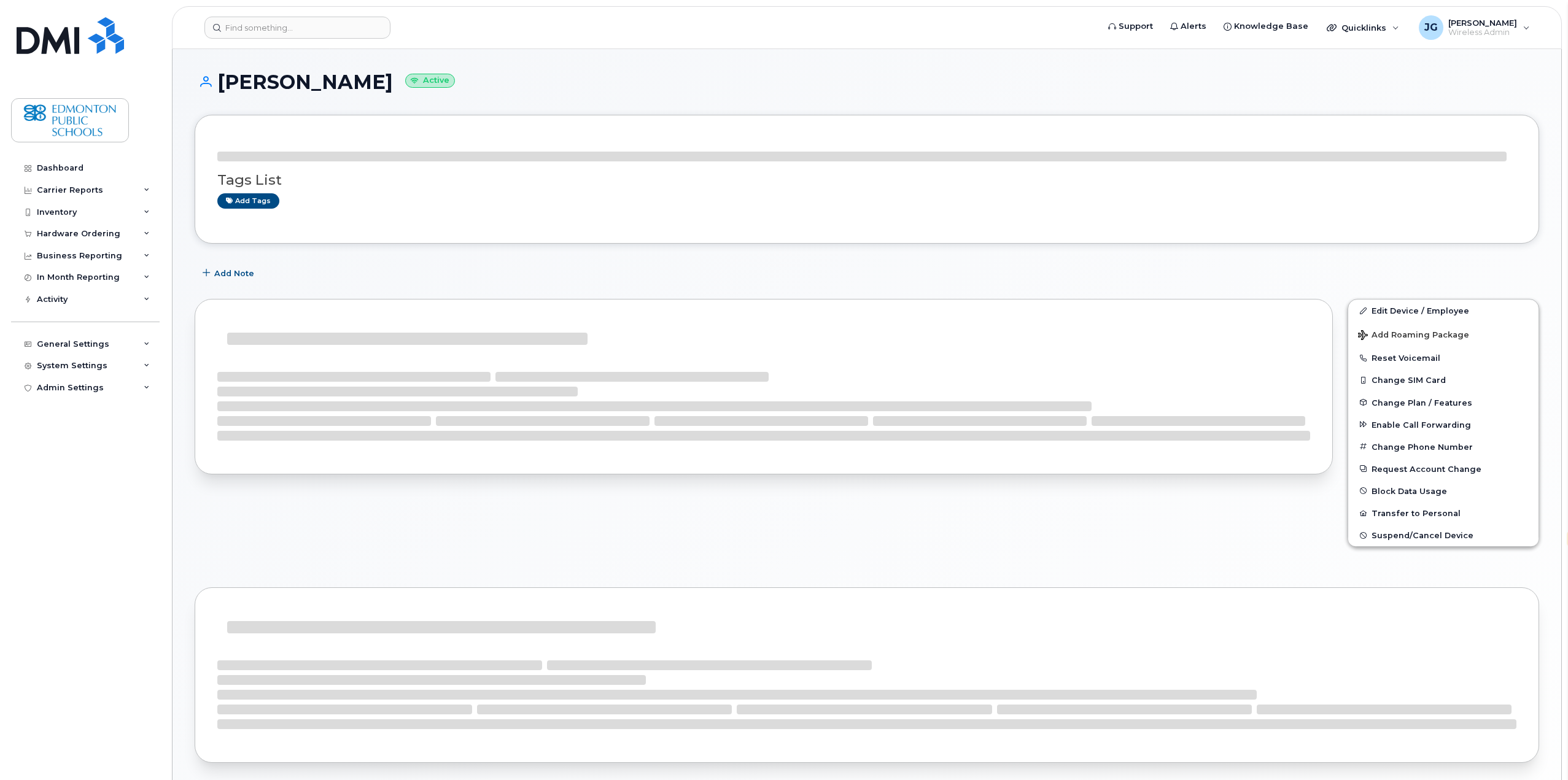
select select "en"
